Goal: Find specific page/section: Find specific page/section

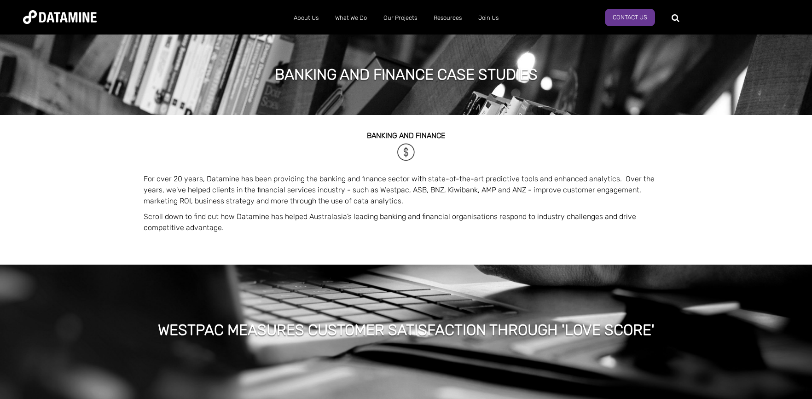
click at [63, 17] on img at bounding box center [60, 17] width 74 height 14
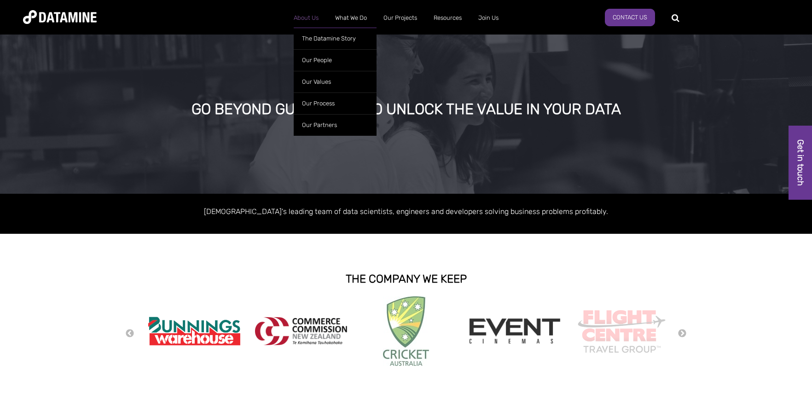
click at [305, 18] on link "About Us" at bounding box center [305, 18] width 41 height 24
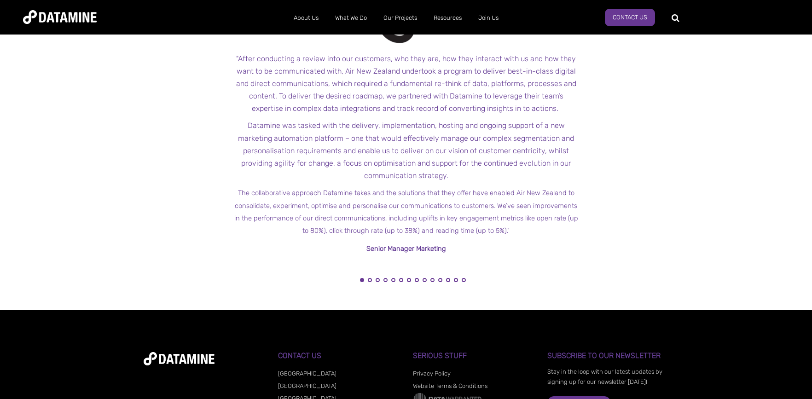
scroll to position [1111, 0]
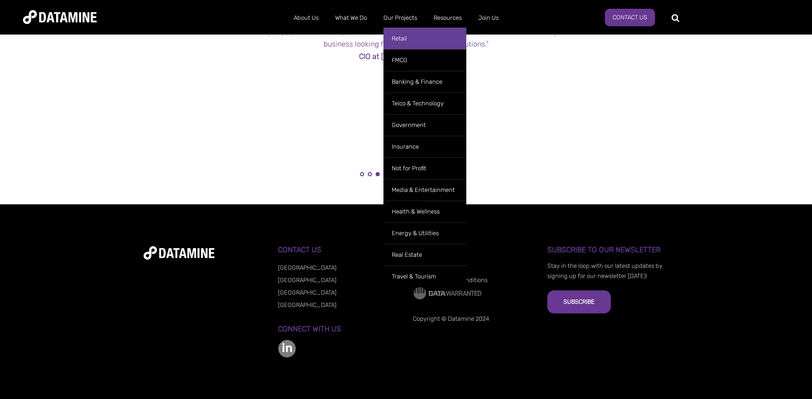
click at [406, 43] on link "Retail" at bounding box center [424, 39] width 83 height 22
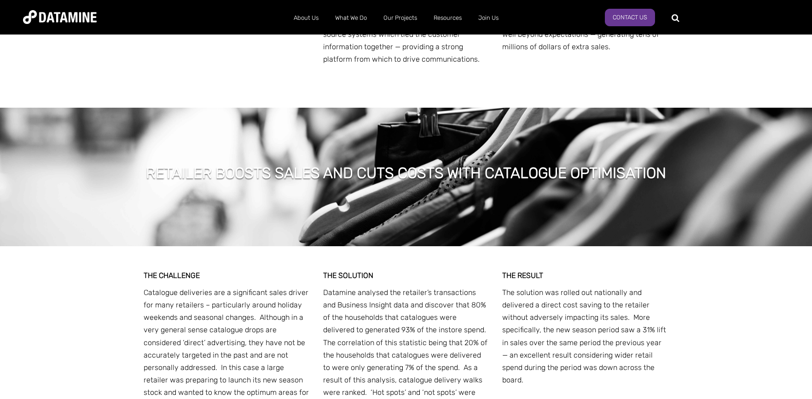
scroll to position [3422, 0]
